Goal: Find specific page/section: Find specific page/section

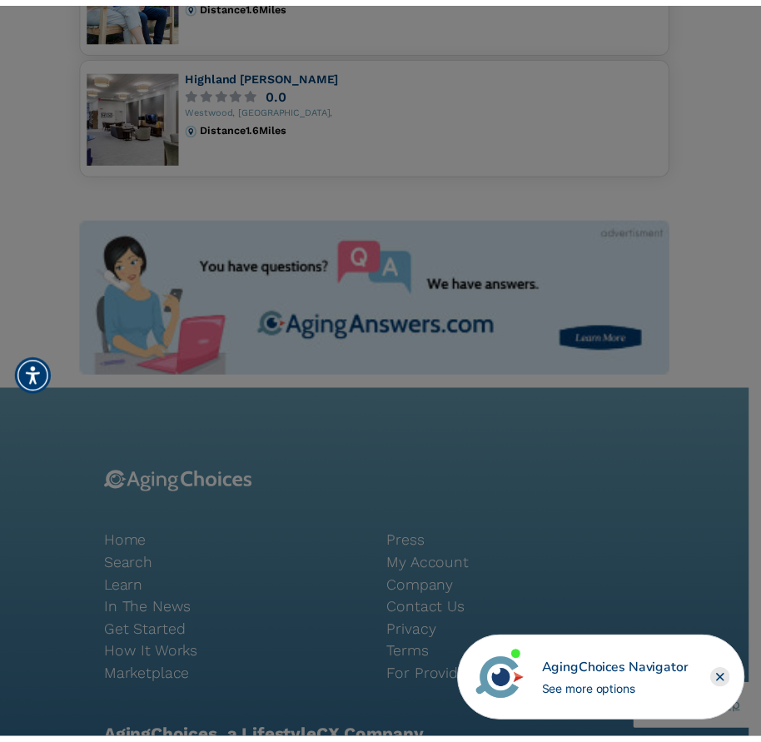
scroll to position [1328, 0]
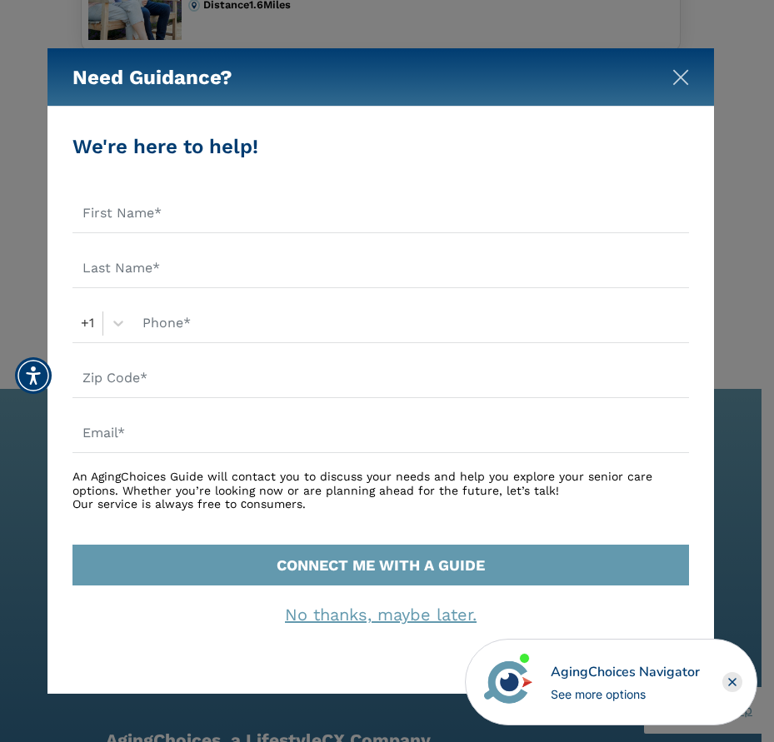
click at [672, 74] on img "Close" at bounding box center [680, 77] width 17 height 17
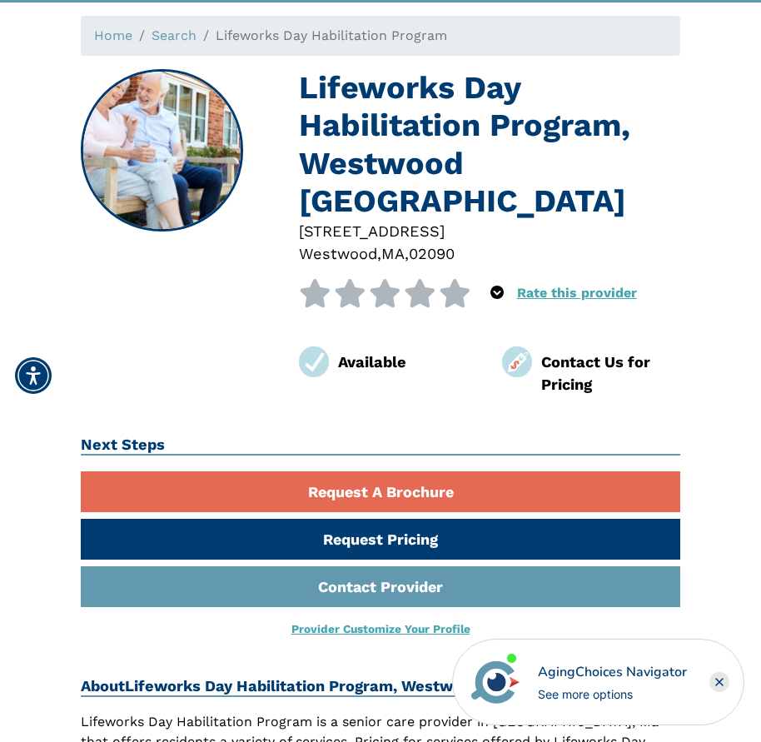
scroll to position [0, 0]
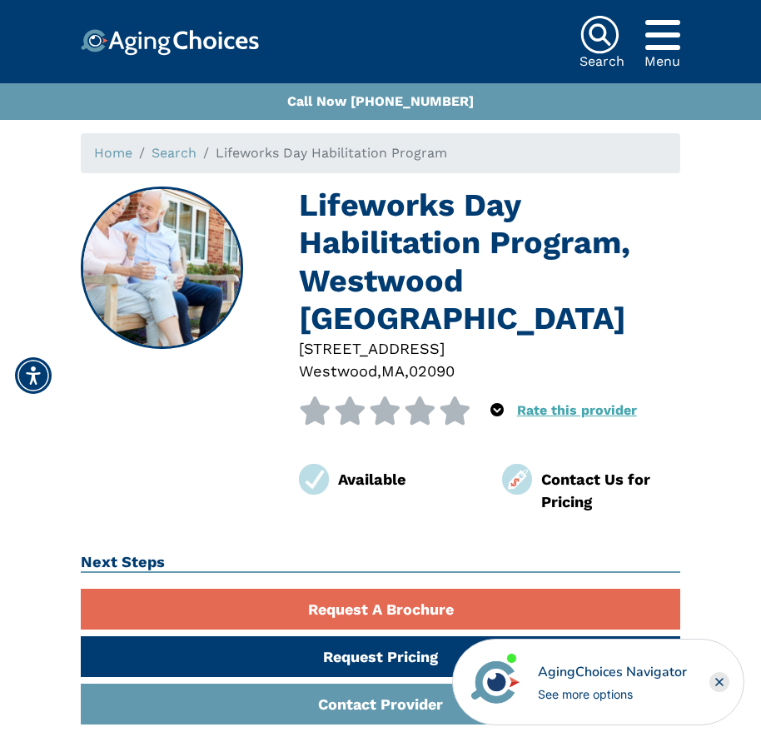
click at [609, 37] on img at bounding box center [600, 35] width 40 height 40
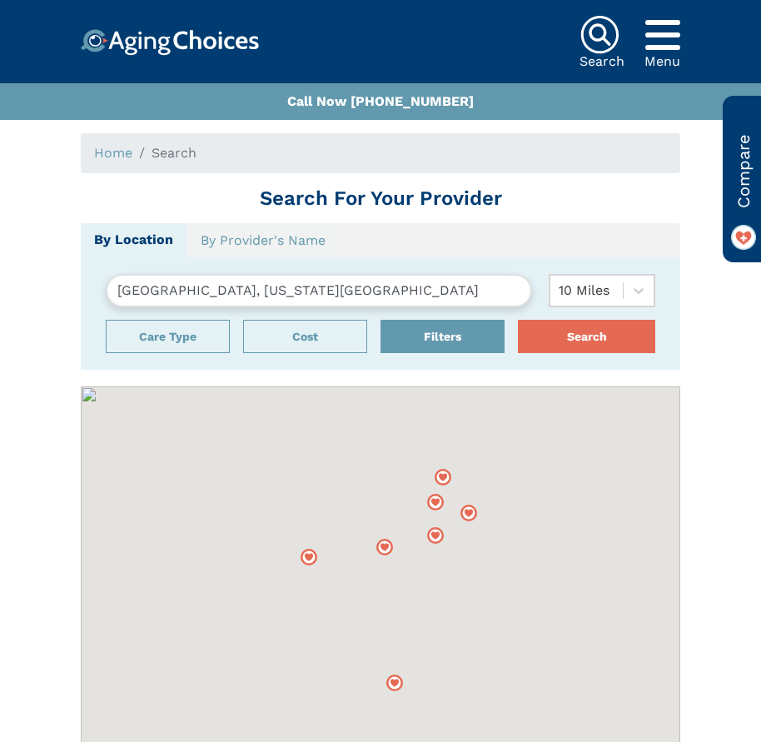
click at [211, 153] on ol "Home Search" at bounding box center [381, 153] width 600 height 40
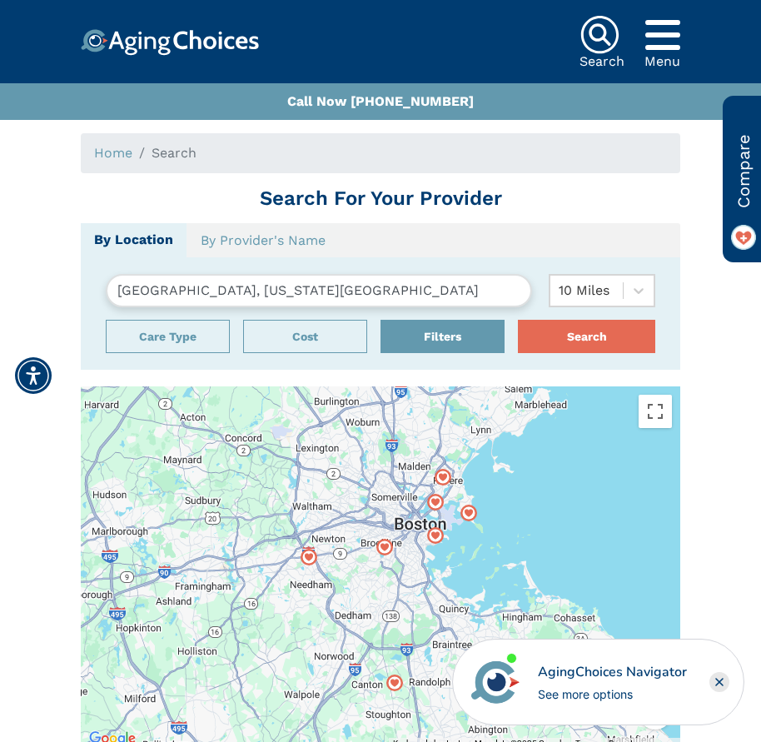
click at [667, 43] on icon "Popover trigger" at bounding box center [662, 35] width 35 height 40
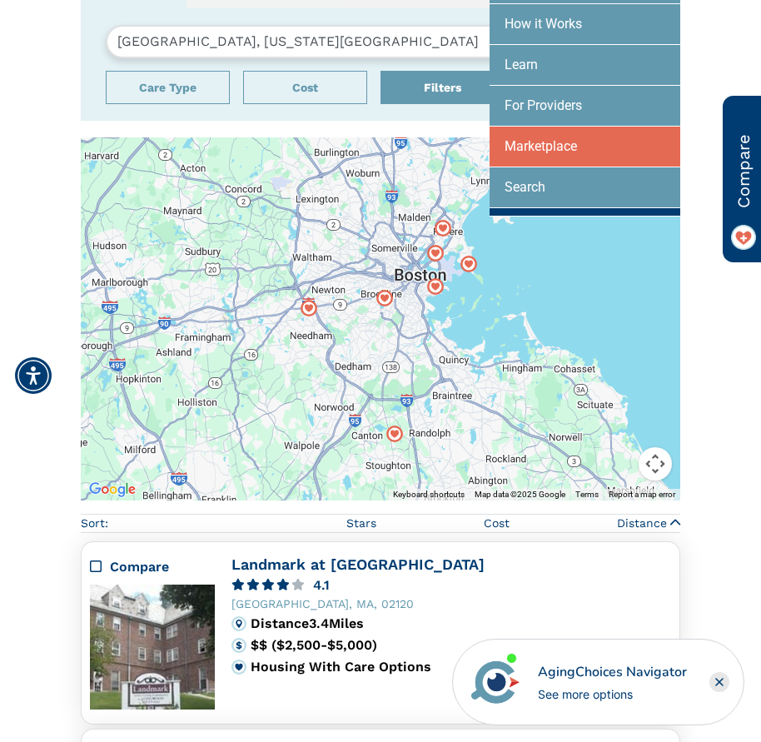
scroll to position [250, 0]
